Goal: Obtain resource: Obtain resource

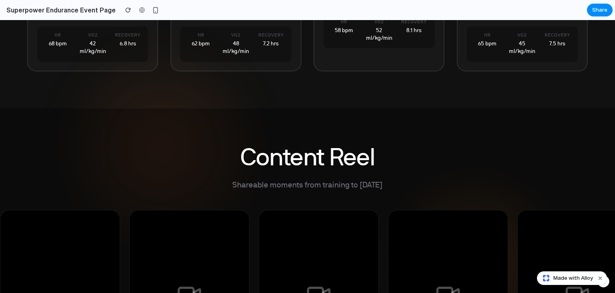
scroll to position [1174, 0]
click at [598, 278] on button "Dismiss watermark" at bounding box center [601, 278] width 10 height 10
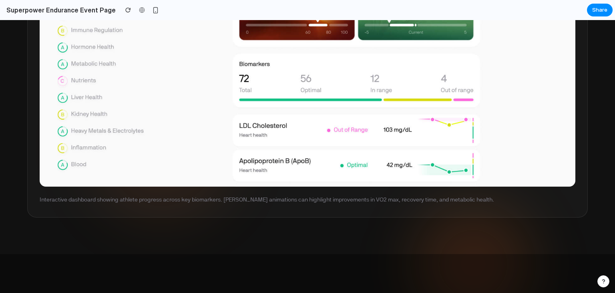
scroll to position [1983, 0]
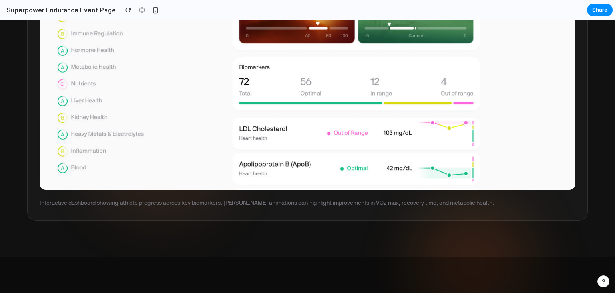
click at [256, 204] on p "Interactive dashboard showing athlete progress across key biomarkers. [PERSON_N…" at bounding box center [308, 203] width 536 height 9
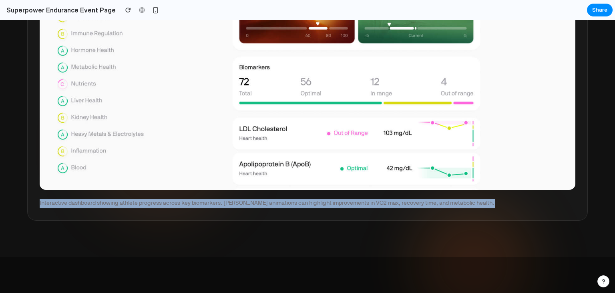
drag, startPoint x: 256, startPoint y: 204, endPoint x: 273, endPoint y: 205, distance: 17.3
click at [273, 205] on p "Interactive dashboard showing athlete progress across key biomarkers. [PERSON_N…" at bounding box center [308, 203] width 536 height 9
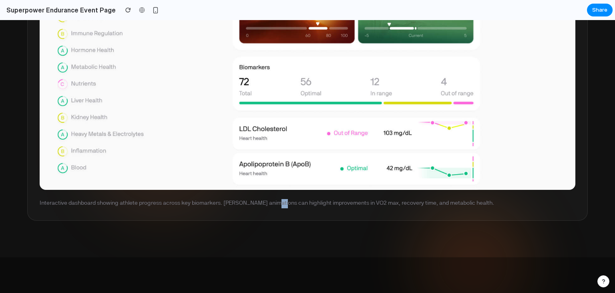
click at [273, 205] on p "Interactive dashboard showing athlete progress across key biomarkers. [PERSON_N…" at bounding box center [308, 203] width 536 height 9
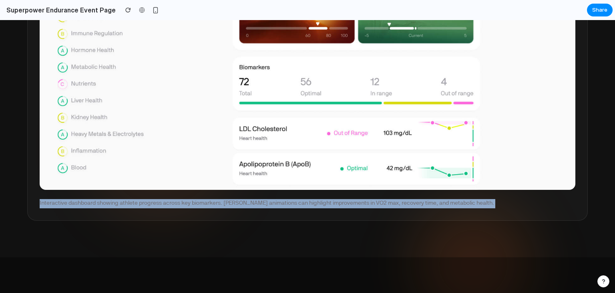
drag, startPoint x: 273, startPoint y: 205, endPoint x: 281, endPoint y: 205, distance: 7.6
click at [281, 205] on p "Interactive dashboard showing athlete progress across key biomarkers. [PERSON_N…" at bounding box center [308, 203] width 536 height 9
copy p "Interactive dashboard showing athlete progress across key biomarkers. [PERSON_N…"
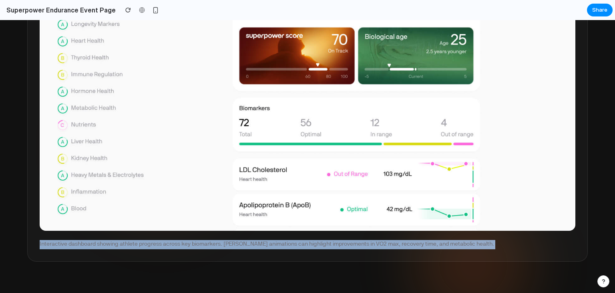
scroll to position [1942, 0]
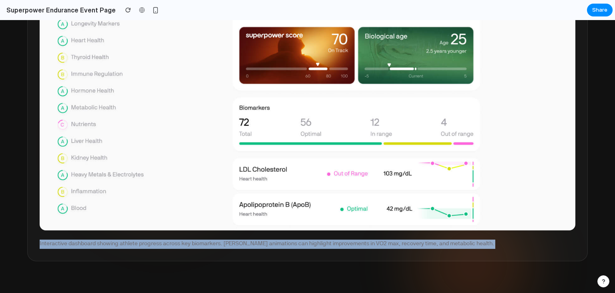
copy p "Interactive dashboard showing athlete progress across key biomarkers. [PERSON_N…"
